Goal: Transaction & Acquisition: Purchase product/service

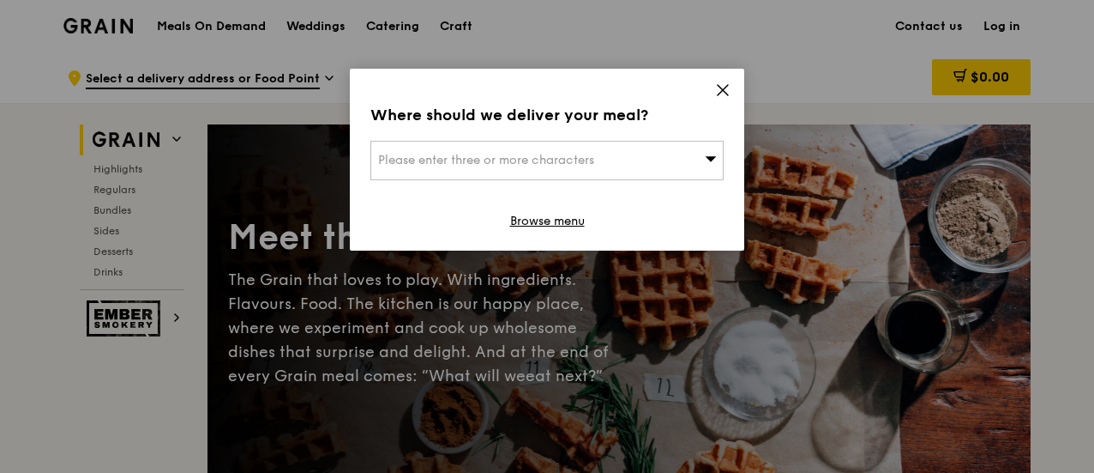
click at [721, 85] on icon at bounding box center [722, 89] width 15 height 15
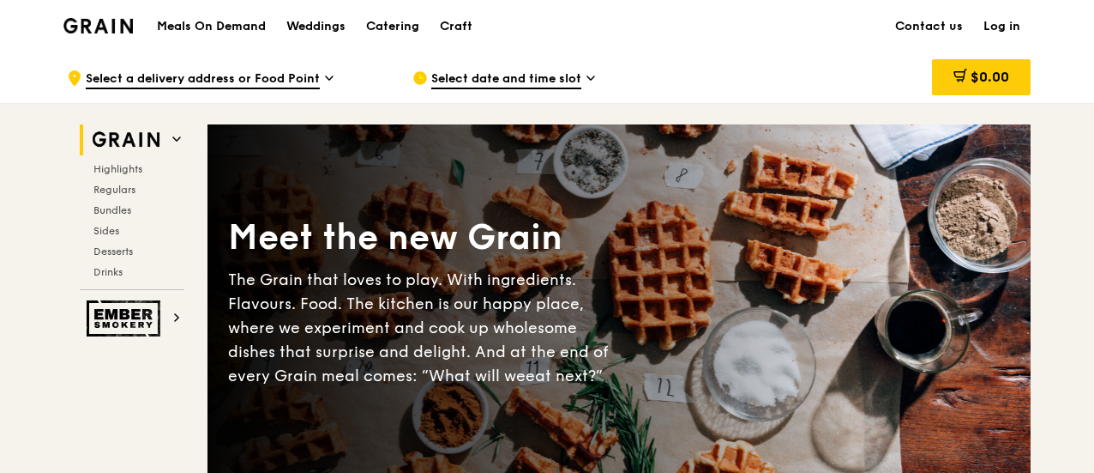
click at [593, 81] on icon at bounding box center [591, 77] width 9 height 15
click at [326, 80] on icon at bounding box center [329, 77] width 9 height 15
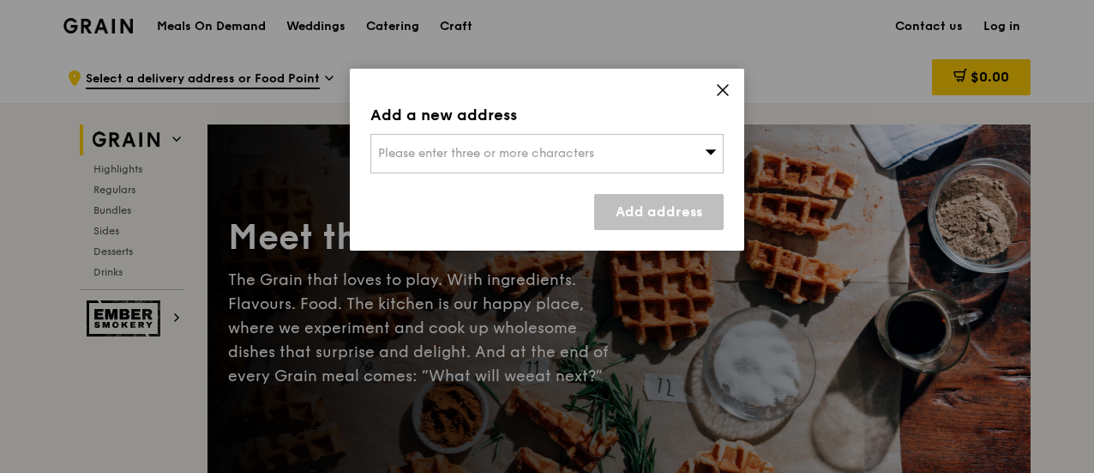
click at [514, 154] on span "Please enter three or more characters" at bounding box center [486, 153] width 216 height 15
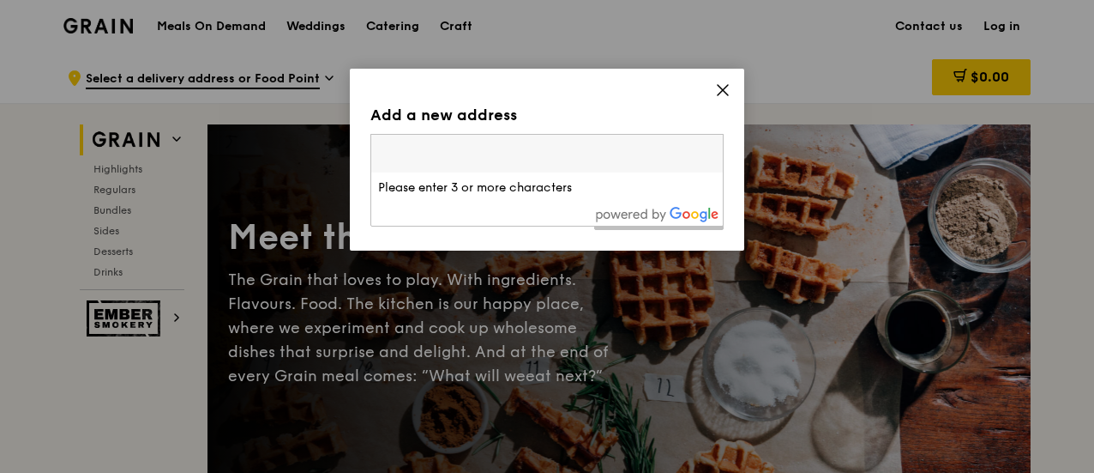
type input "5"
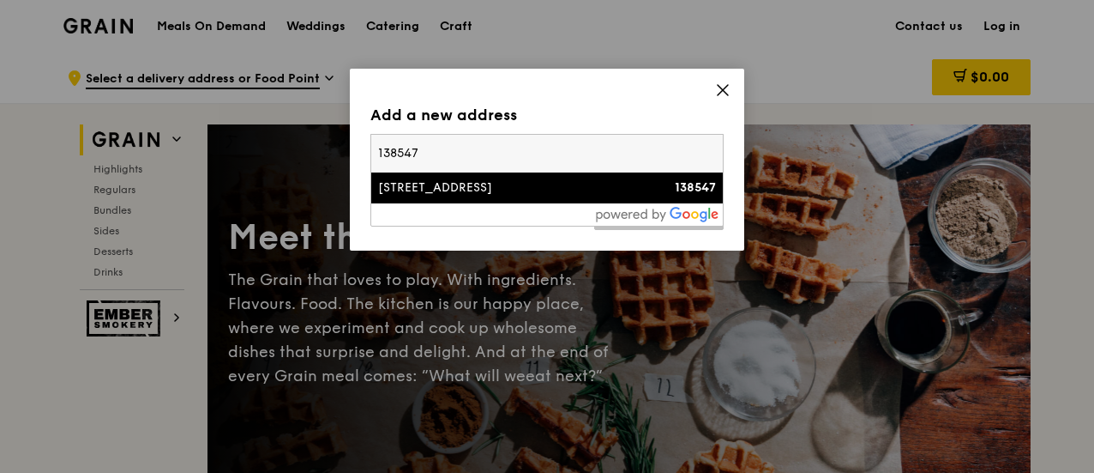
type input "138547"
click at [499, 191] on div "[STREET_ADDRESS]" at bounding box center [505, 187] width 254 height 17
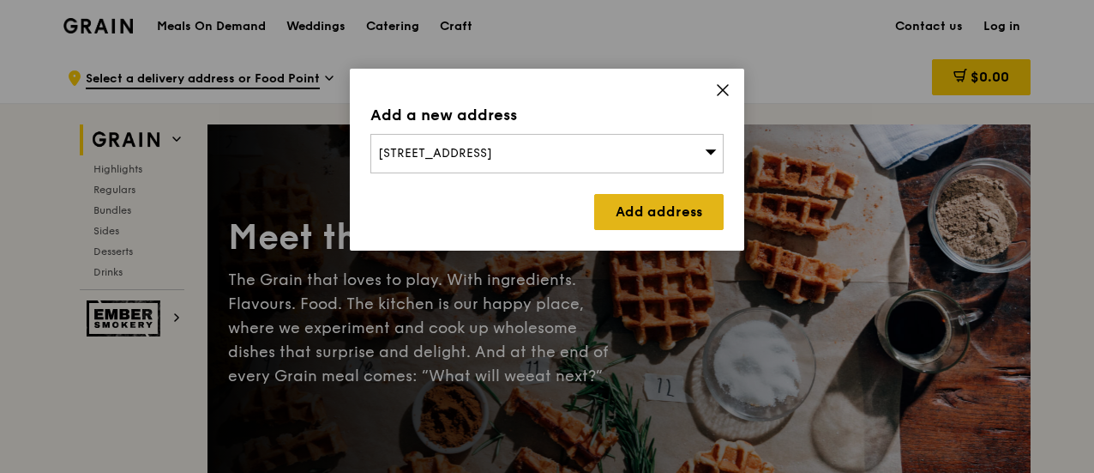
click at [642, 201] on link "Add address" at bounding box center [658, 212] width 129 height 36
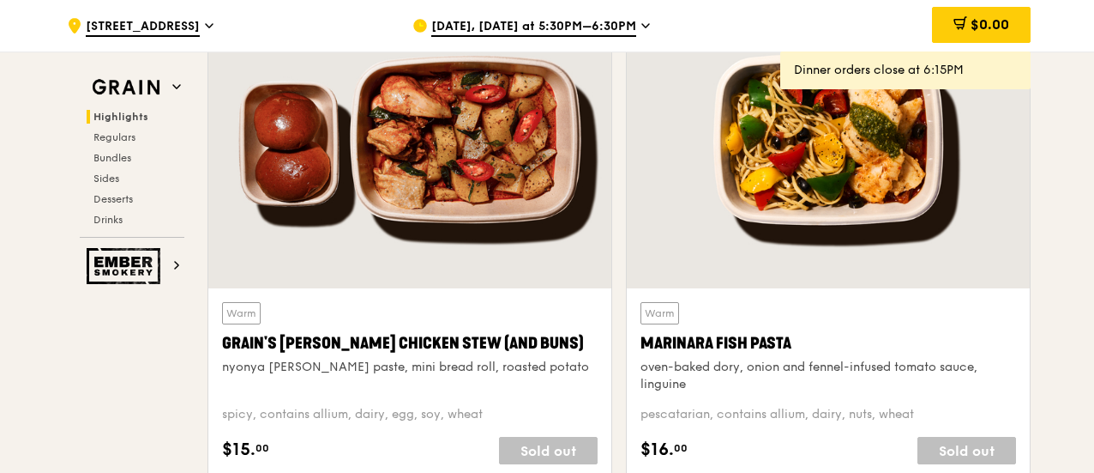
scroll to position [686, 0]
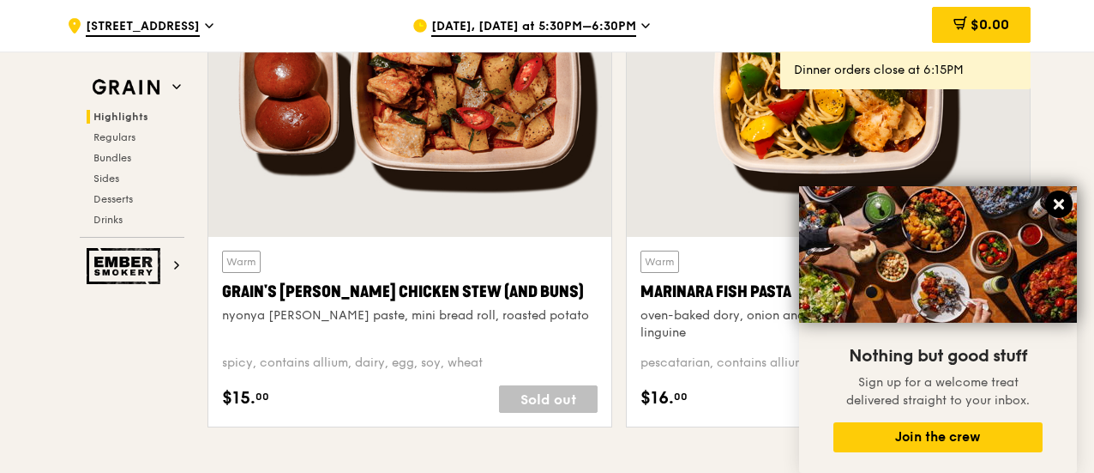
click at [1060, 206] on icon at bounding box center [1059, 204] width 10 height 10
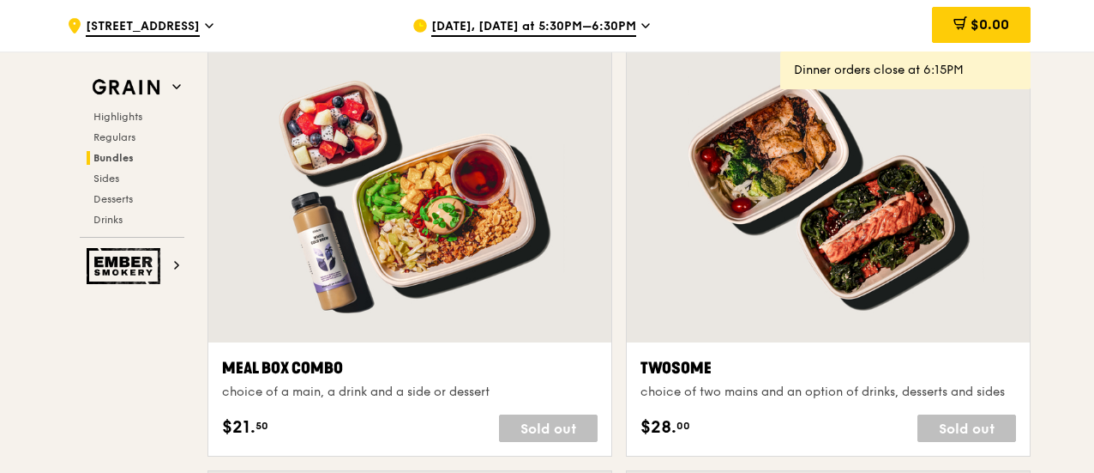
scroll to position [2564, 0]
click at [129, 142] on span "Regulars" at bounding box center [115, 137] width 45 height 12
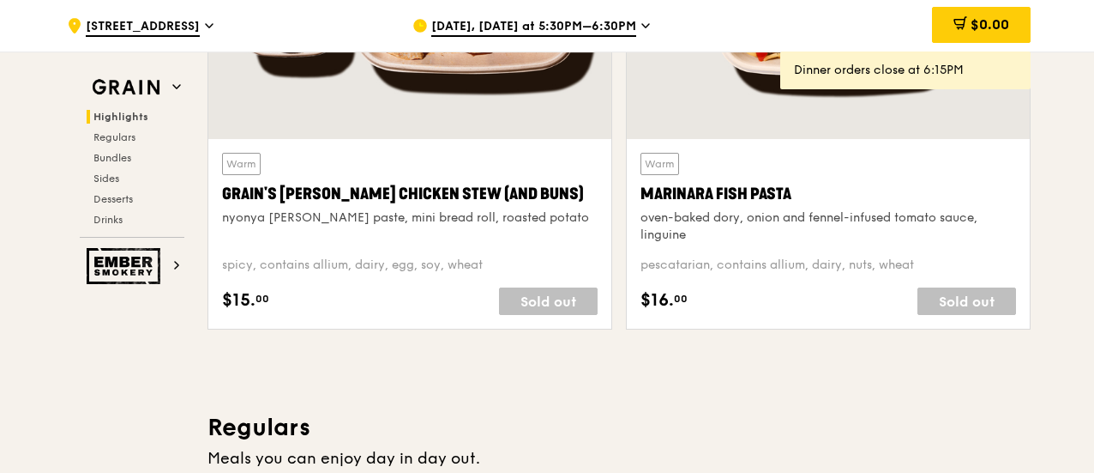
scroll to position [783, 0]
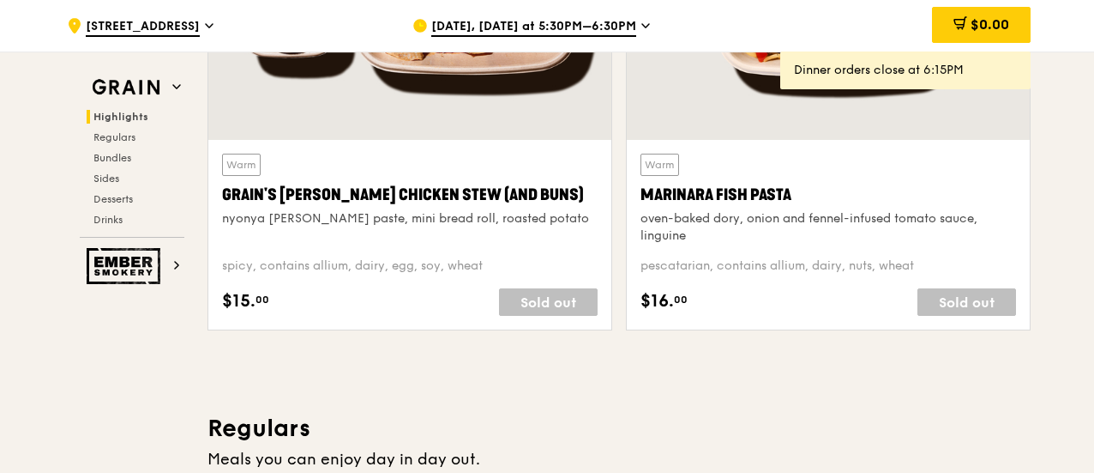
click at [623, 31] on span "[DATE], [DATE] at 5:30PM–6:30PM" at bounding box center [533, 27] width 205 height 19
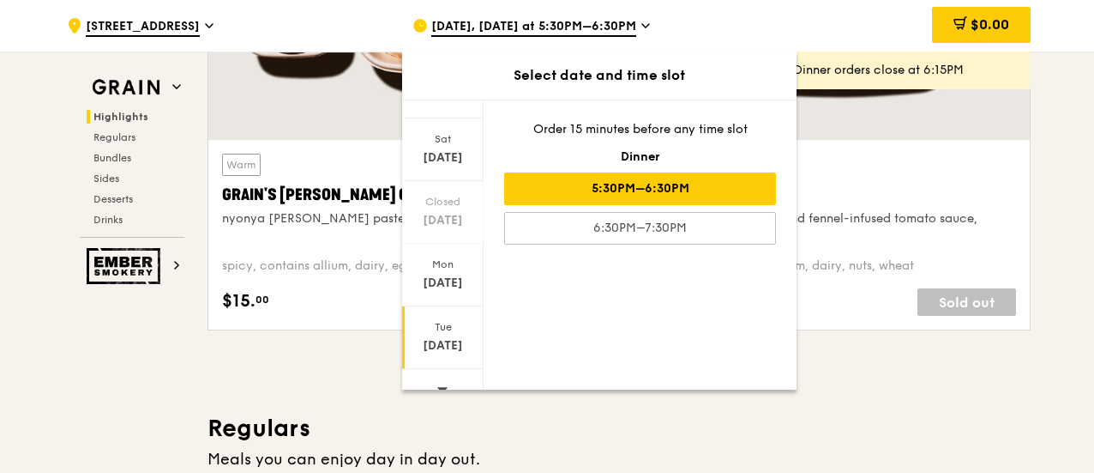
scroll to position [235, 0]
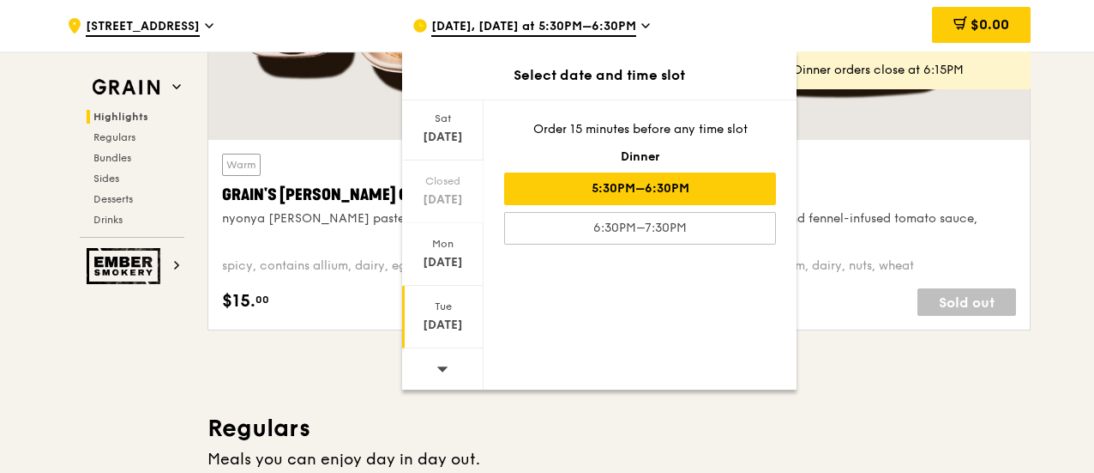
click at [456, 304] on div "Tue" at bounding box center [443, 306] width 76 height 14
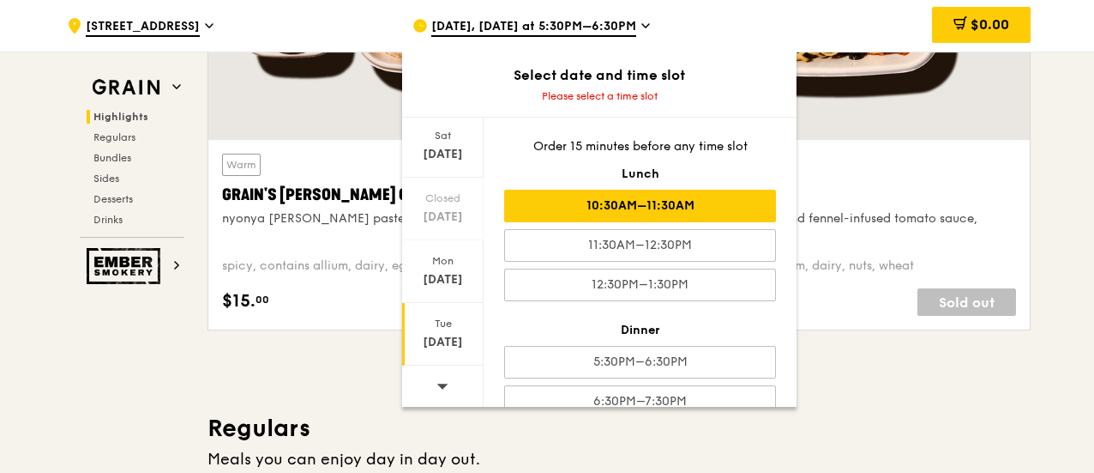
click at [713, 208] on div "10:30AM–11:30AM" at bounding box center [640, 206] width 272 height 33
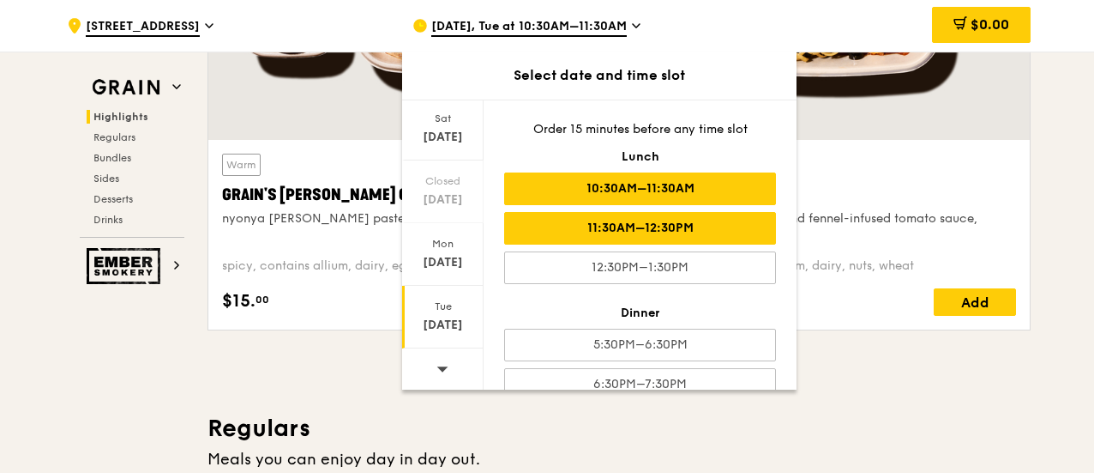
click at [703, 231] on div "11:30AM–12:30PM" at bounding box center [640, 228] width 272 height 33
click at [704, 190] on div "10:30AM–11:30AM" at bounding box center [640, 188] width 272 height 33
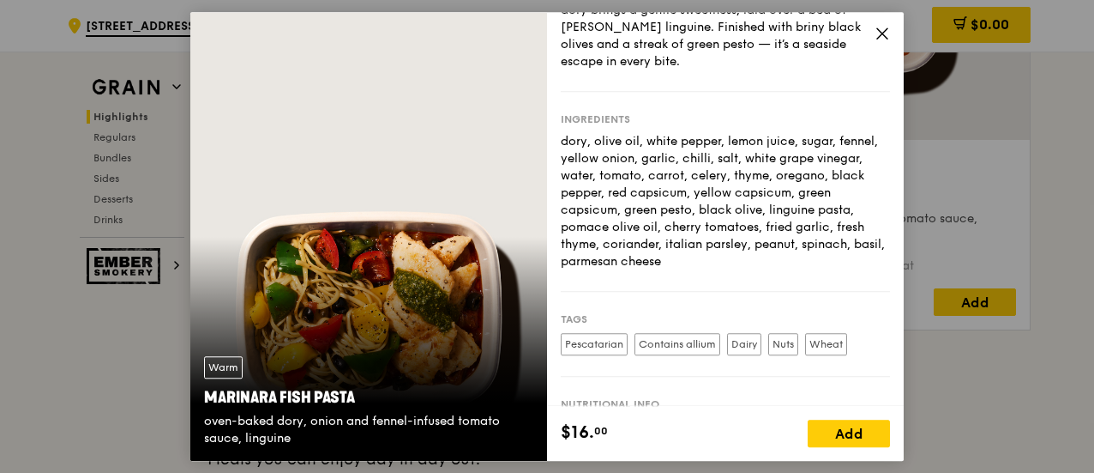
scroll to position [231, 0]
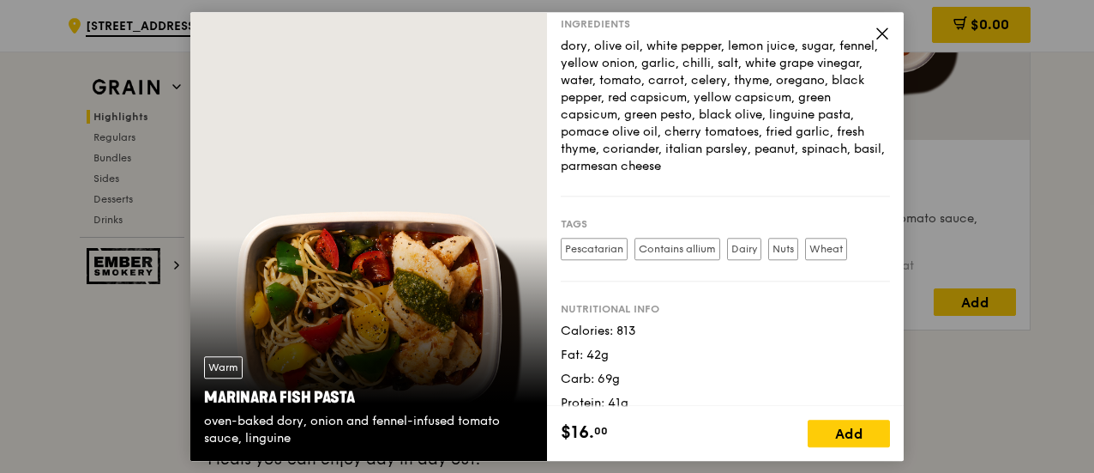
click at [871, 449] on div "$16. 00 Add" at bounding box center [725, 433] width 357 height 55
click at [867, 439] on div "Add" at bounding box center [849, 432] width 82 height 27
